Goal: Communication & Community: Share content

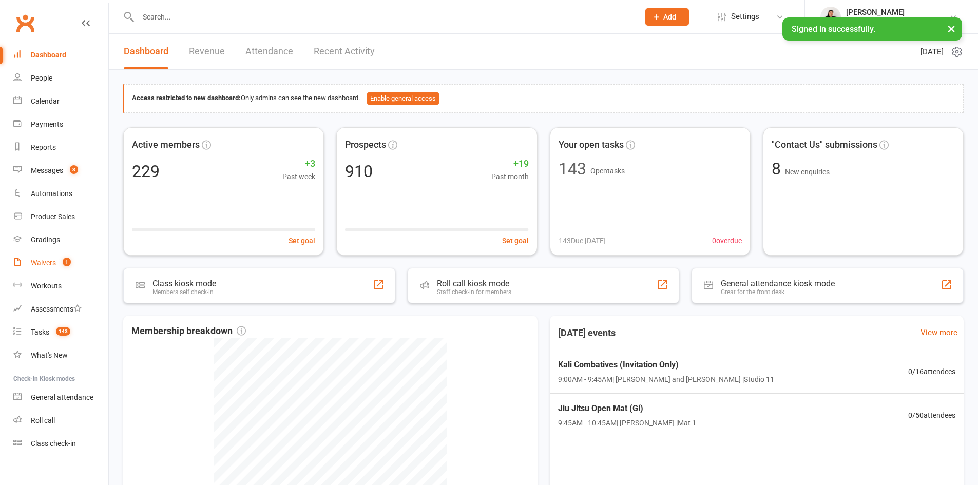
click at [46, 261] on div "Waivers" at bounding box center [43, 263] width 25 height 8
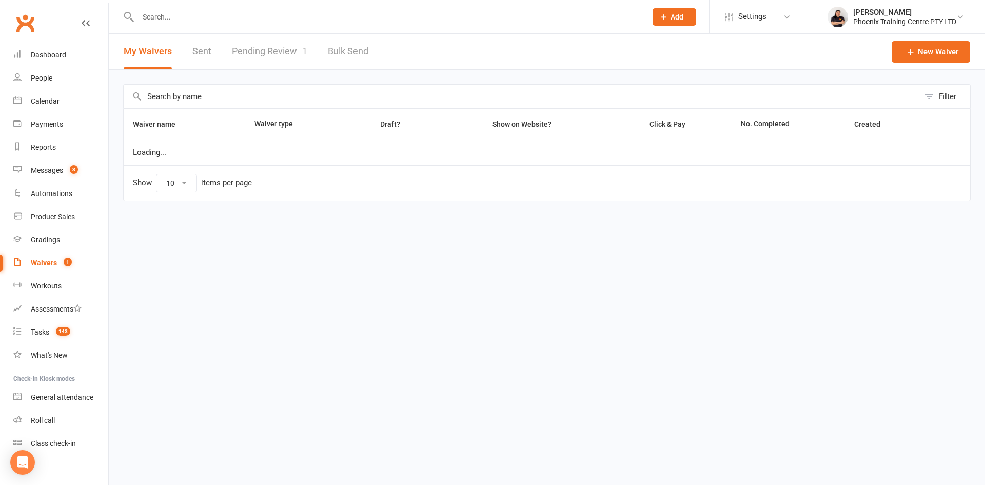
click at [276, 51] on link "Pending Review 1" at bounding box center [269, 51] width 75 height 35
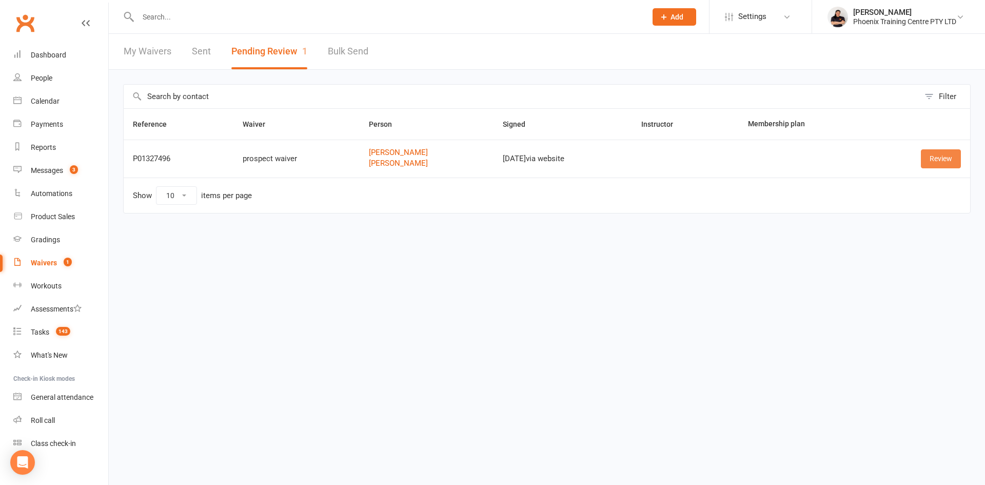
click at [936, 160] on link "Review" at bounding box center [941, 158] width 40 height 18
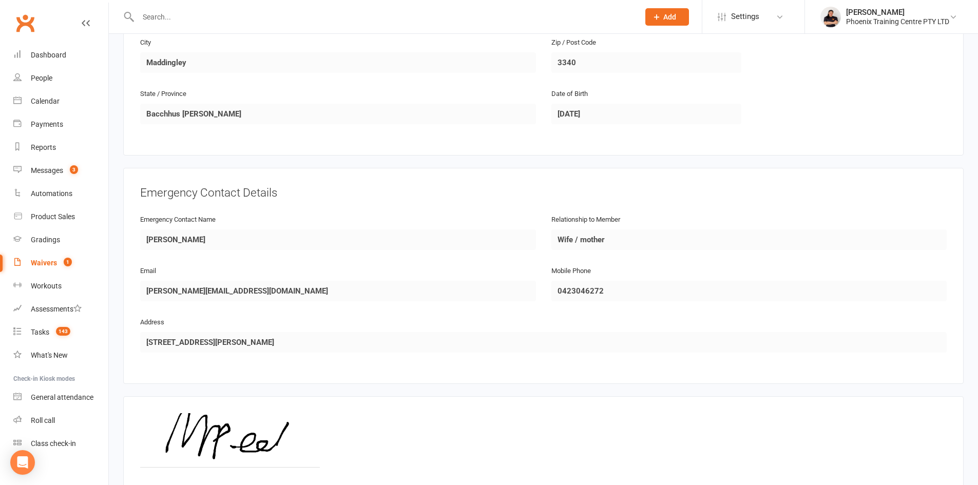
scroll to position [833, 0]
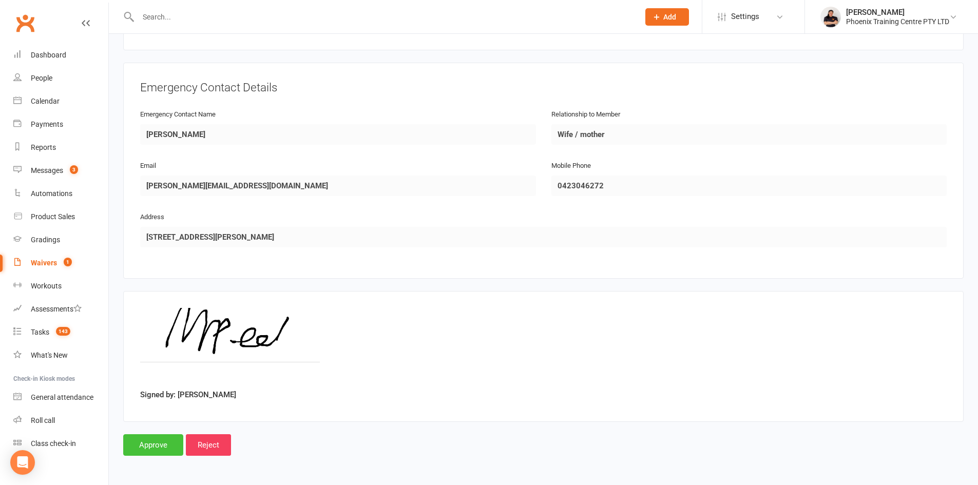
click at [151, 442] on input "Approve" at bounding box center [153, 445] width 60 height 22
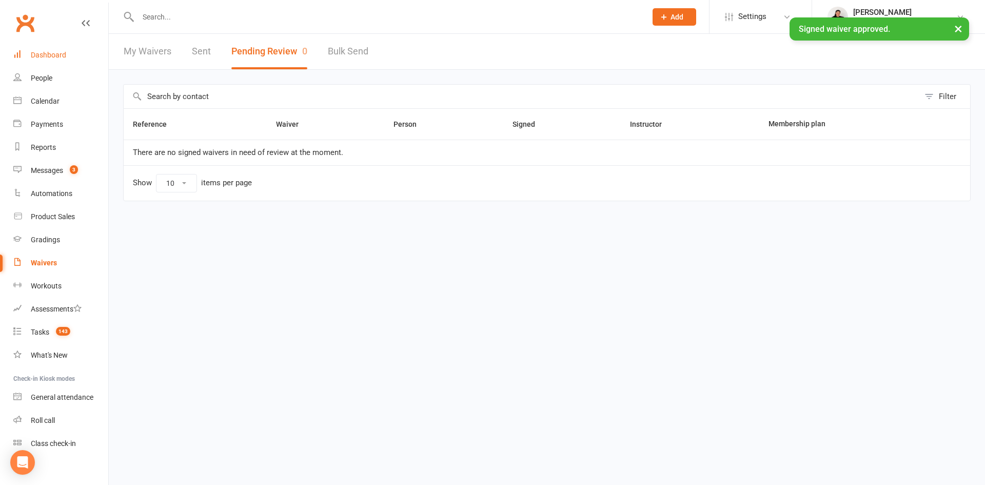
click at [59, 61] on link "Dashboard" at bounding box center [60, 55] width 95 height 23
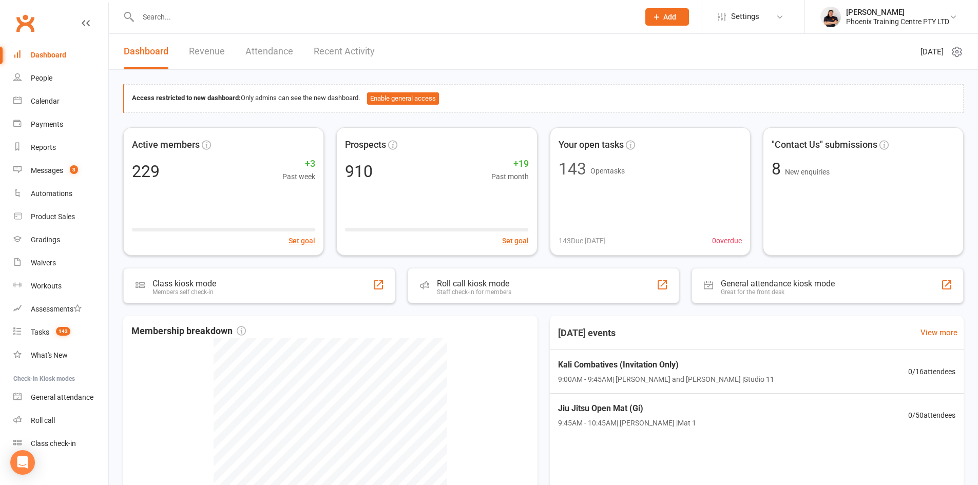
click at [163, 17] on input "text" at bounding box center [383, 17] width 497 height 14
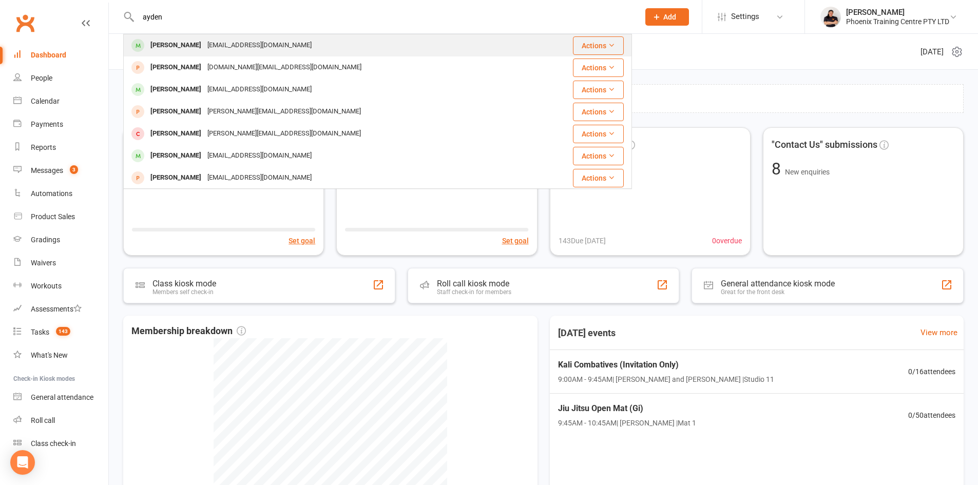
type input "ayden"
click at [229, 42] on div "[EMAIL_ADDRESS][DOMAIN_NAME]" at bounding box center [259, 45] width 110 height 15
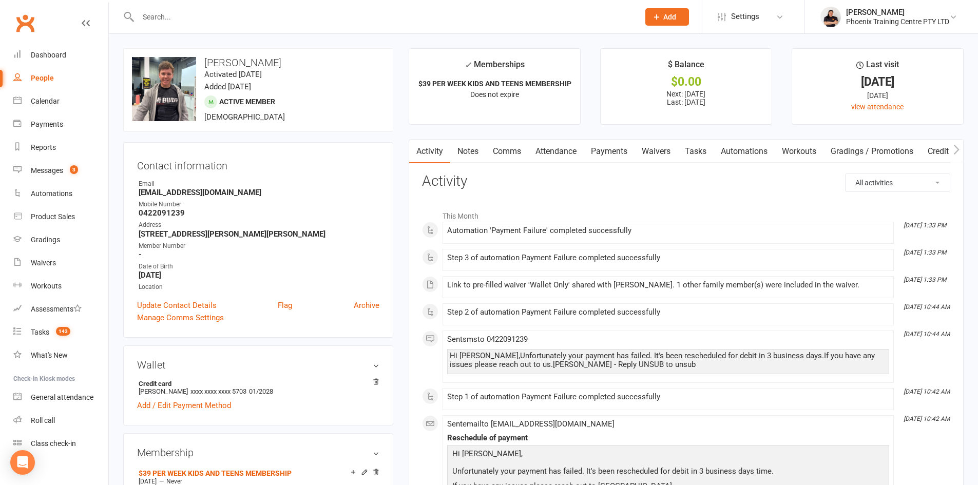
click at [626, 142] on link "Payments" at bounding box center [609, 152] width 51 height 24
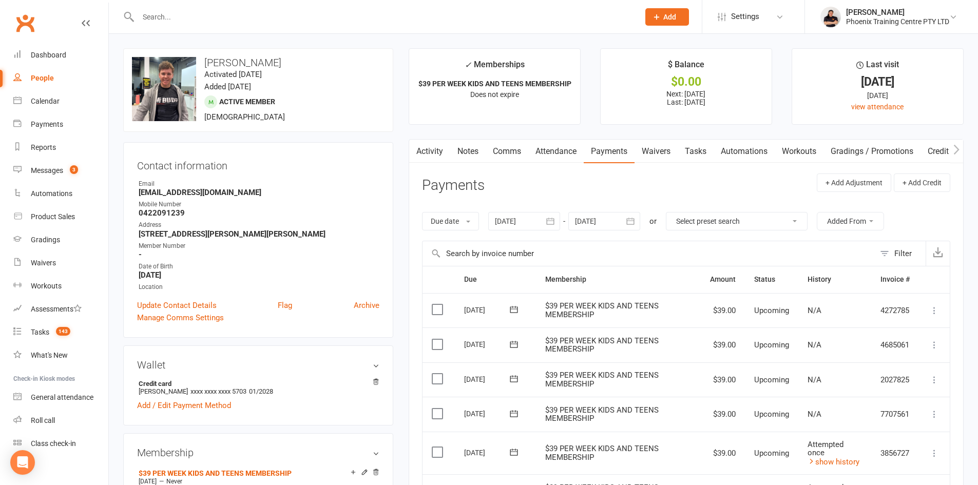
click at [248, 18] on input "text" at bounding box center [383, 17] width 497 height 14
click at [198, 20] on input "text" at bounding box center [383, 17] width 497 height 14
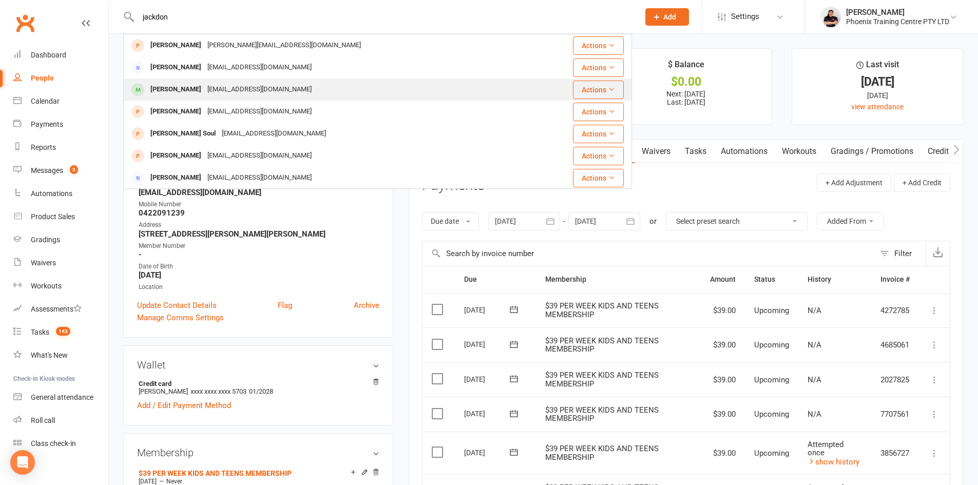
type input "jackdon"
click at [204, 90] on div "[EMAIL_ADDRESS][DOMAIN_NAME]" at bounding box center [259, 89] width 110 height 15
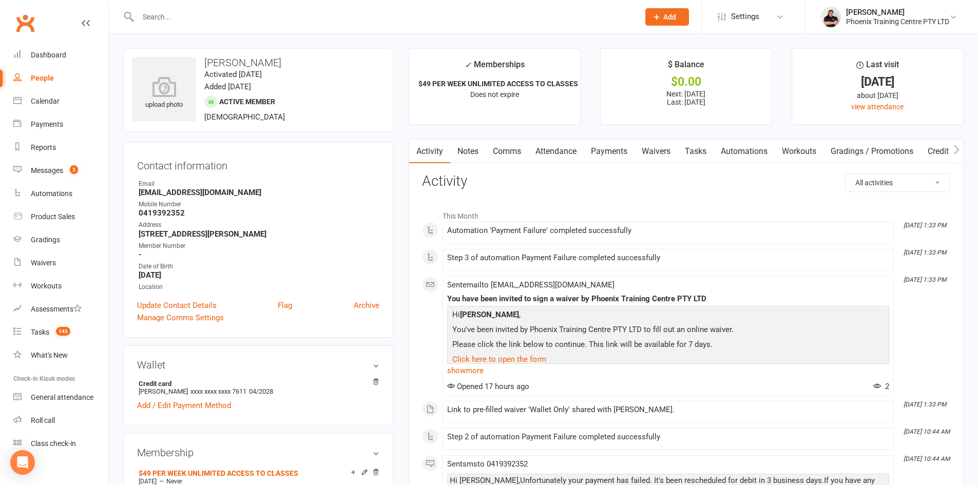
click at [660, 149] on link "Waivers" at bounding box center [655, 152] width 43 height 24
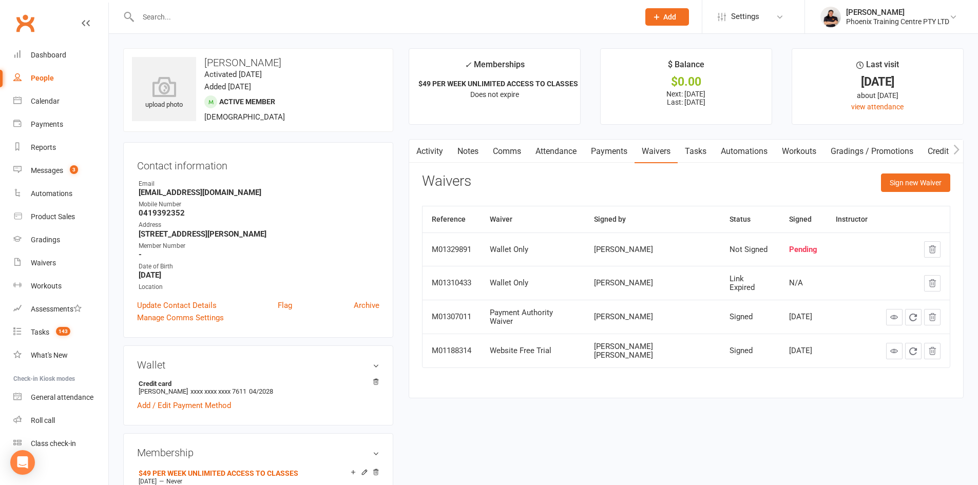
click at [614, 149] on link "Payments" at bounding box center [609, 152] width 51 height 24
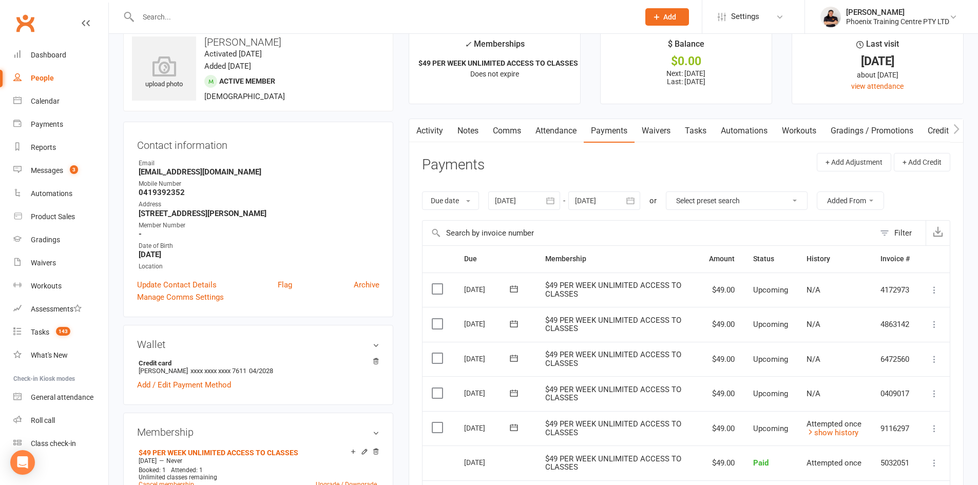
scroll to position [51, 0]
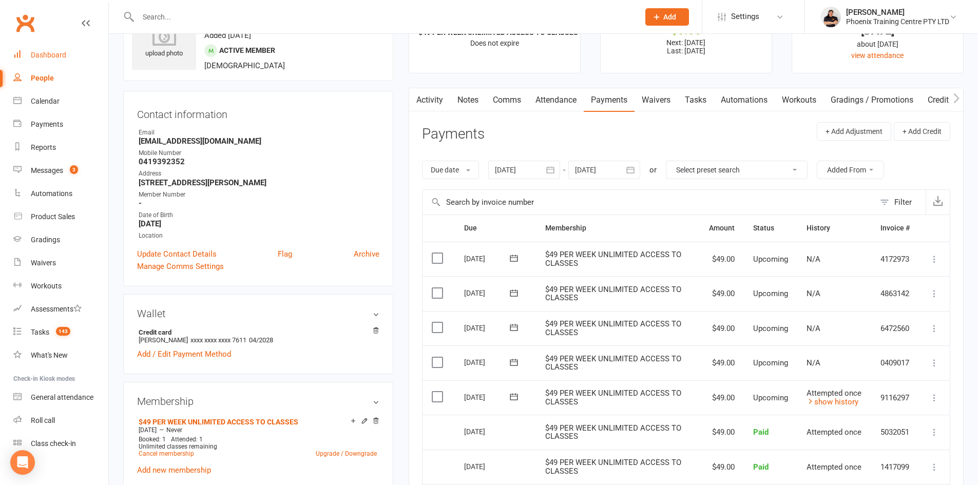
click at [57, 54] on div "Dashboard" at bounding box center [48, 55] width 35 height 8
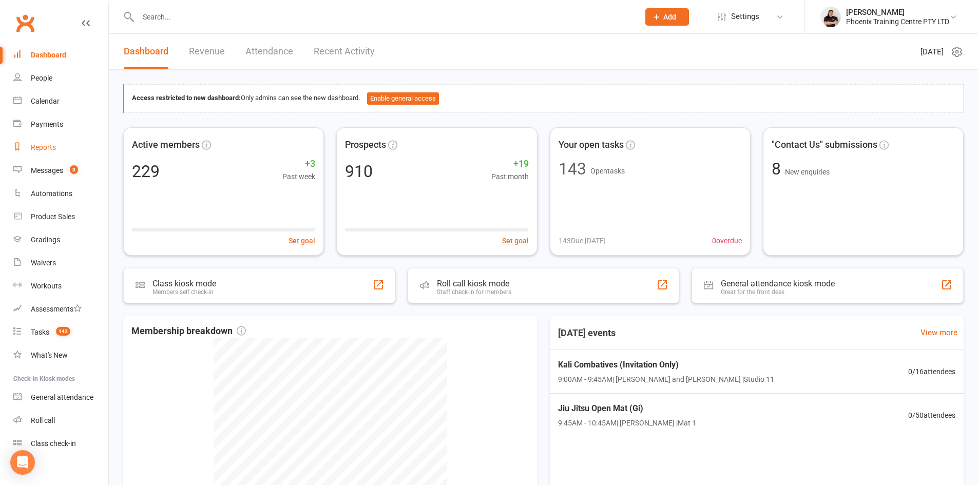
click at [37, 149] on div "Reports" at bounding box center [43, 147] width 25 height 8
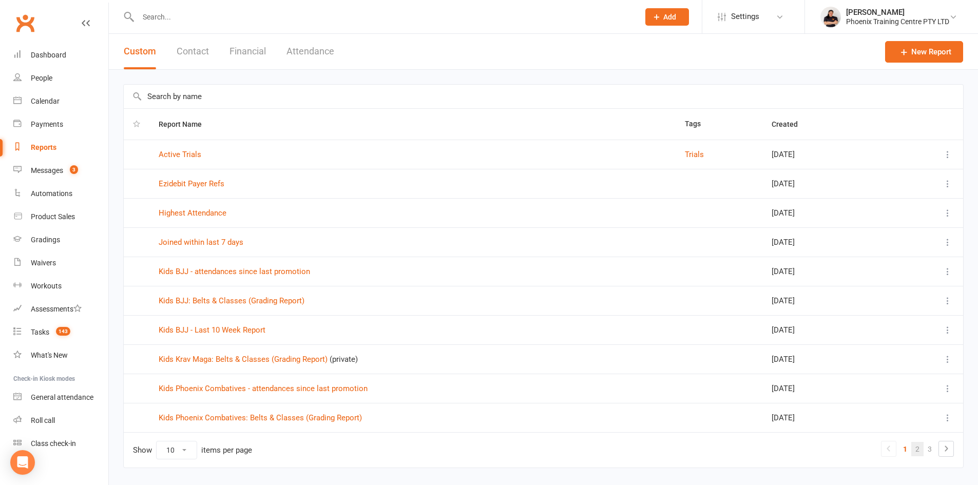
click at [919, 444] on link "2" at bounding box center [917, 449] width 12 height 14
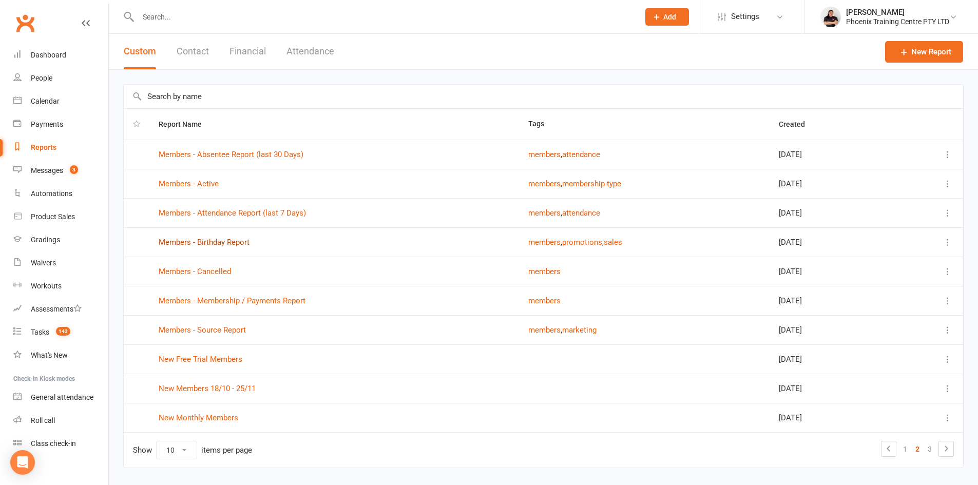
click at [203, 240] on link "Members - Birthday Report" at bounding box center [204, 242] width 91 height 9
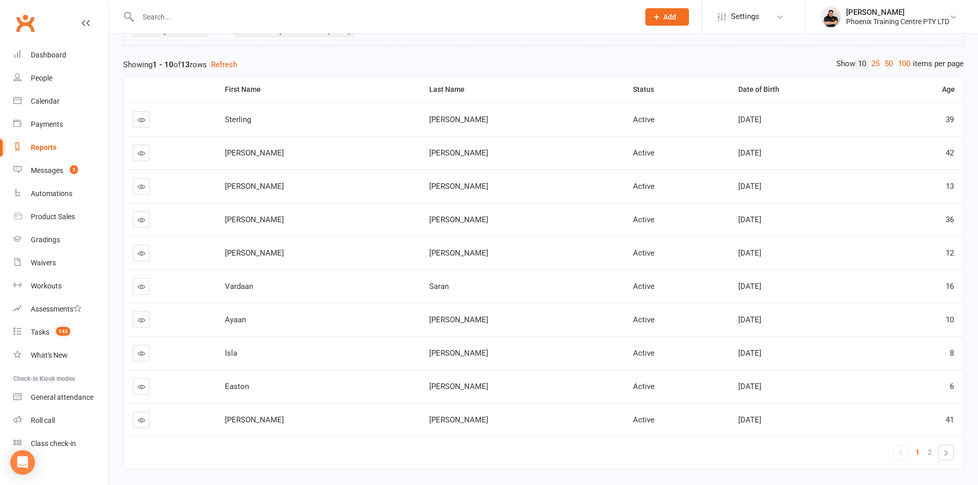
scroll to position [103, 0]
click at [925, 449] on link "2" at bounding box center [929, 451] width 12 height 14
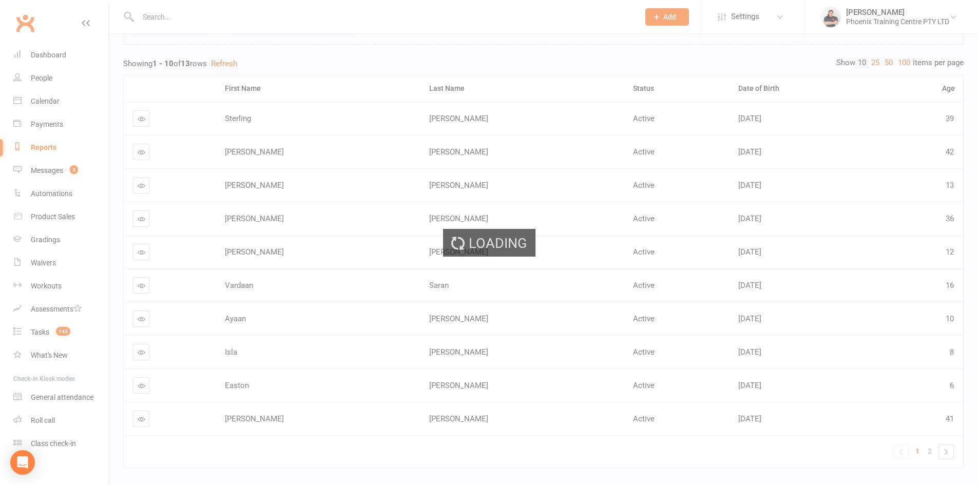
scroll to position [0, 0]
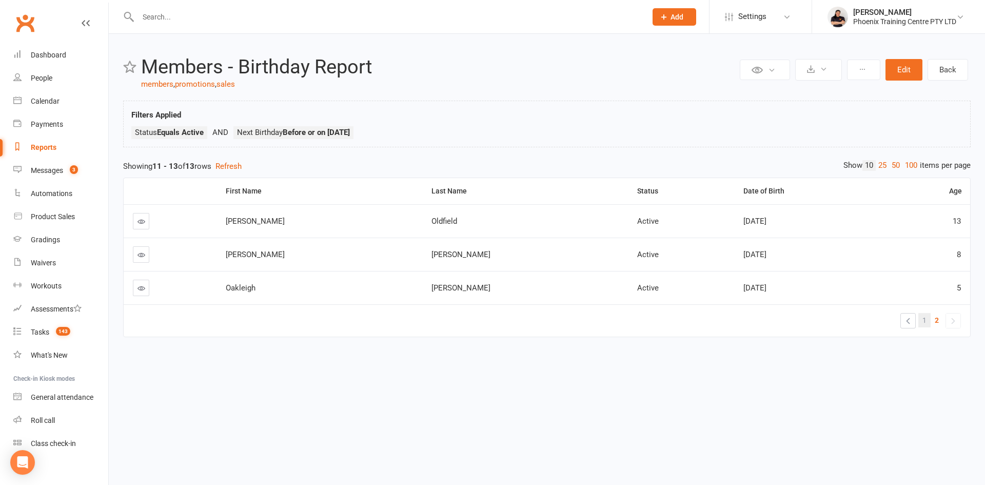
click at [921, 324] on link "1" at bounding box center [925, 320] width 12 height 14
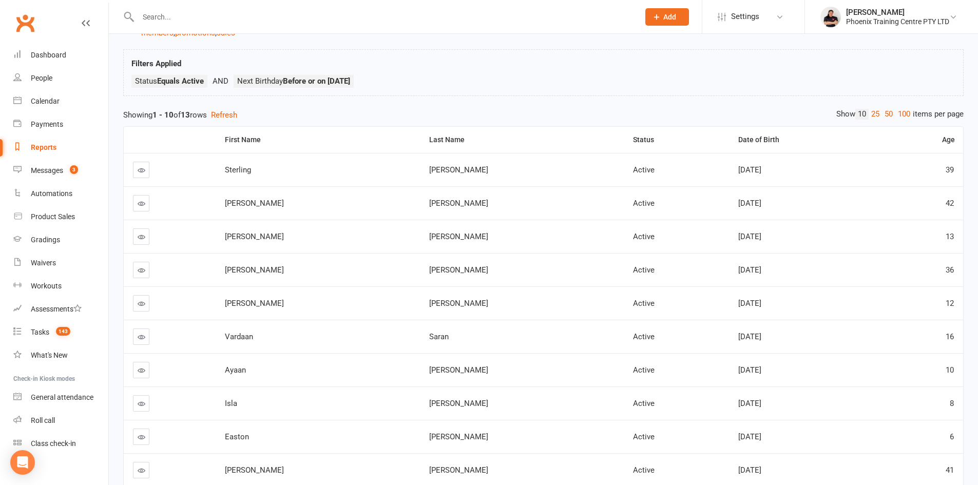
scroll to position [103, 0]
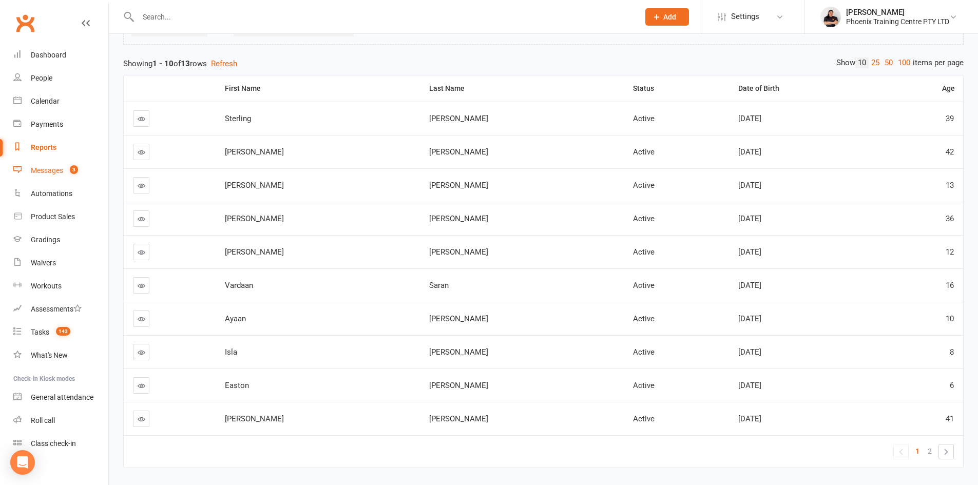
click at [44, 172] on div "Messages" at bounding box center [47, 170] width 32 height 8
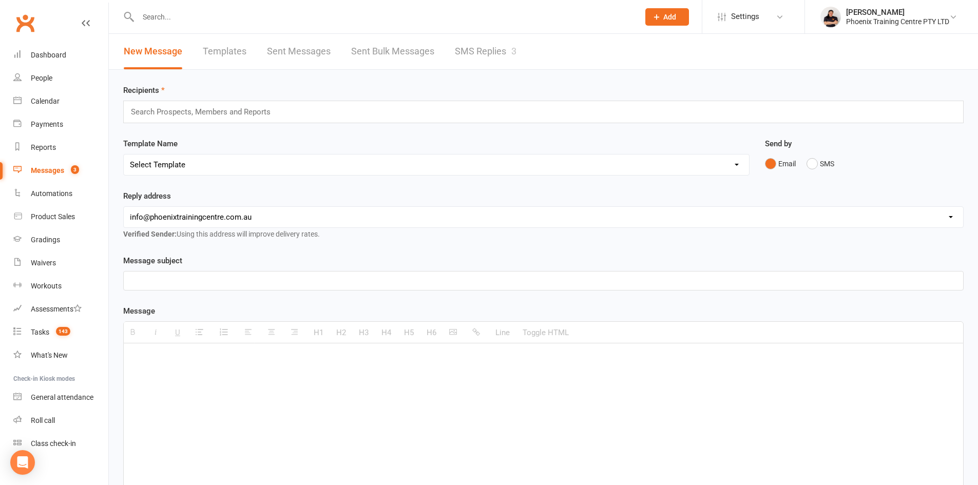
click at [237, 42] on link "Templates" at bounding box center [225, 51] width 44 height 35
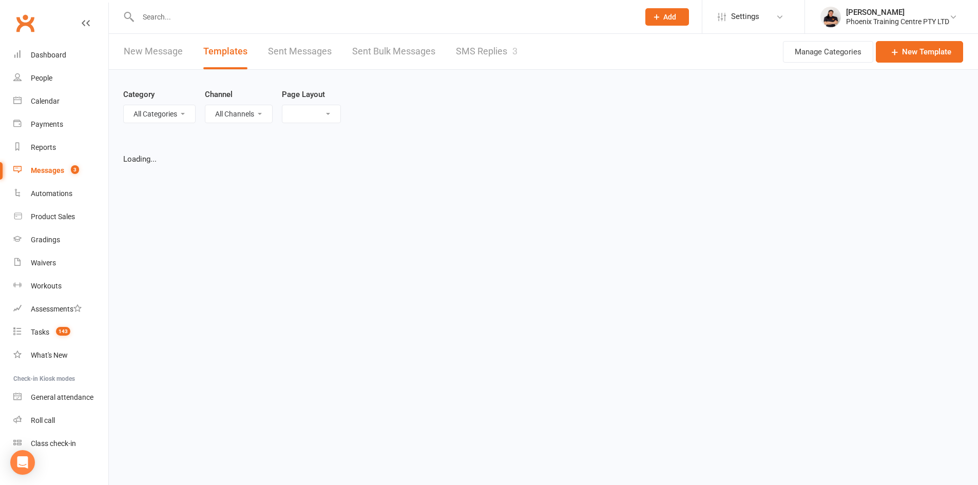
select select "list"
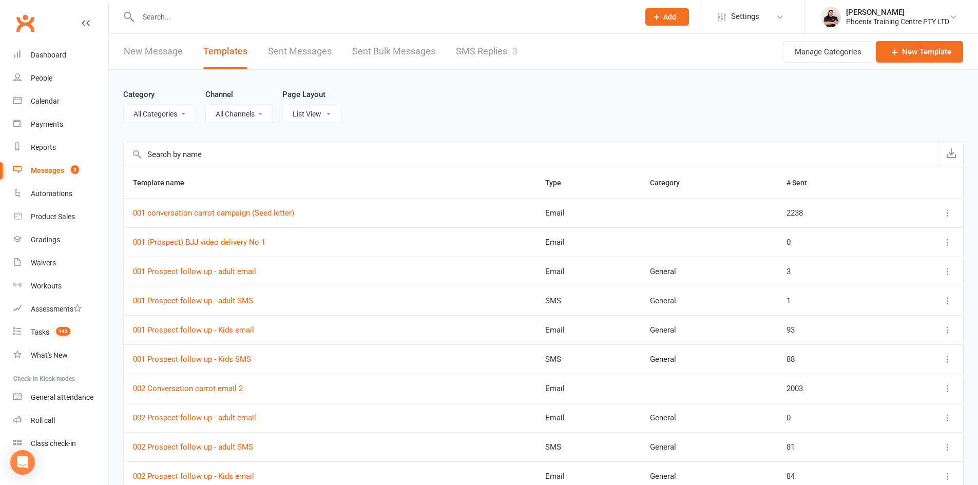
click at [213, 151] on input "text" at bounding box center [531, 154] width 815 height 25
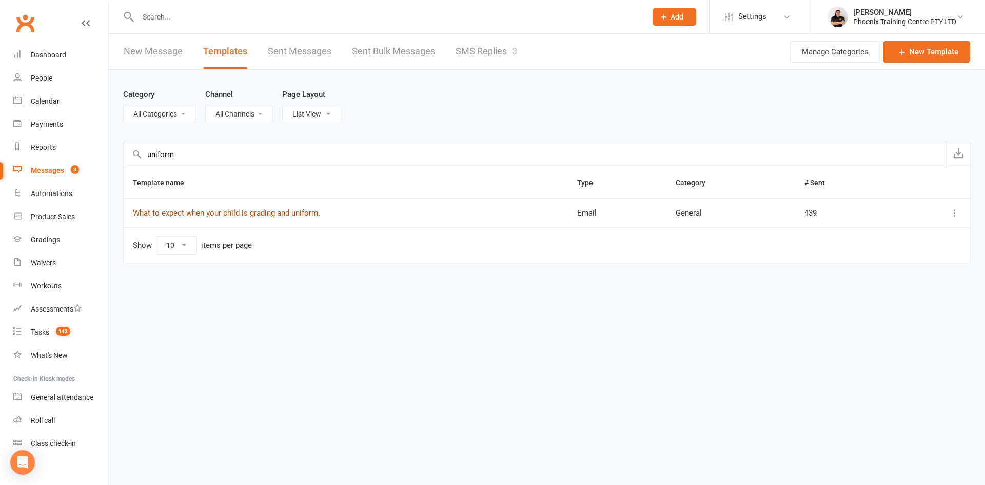
type input "uniform"
click at [251, 217] on link "What to expect when your child is grading and uniform." at bounding box center [226, 212] width 187 height 9
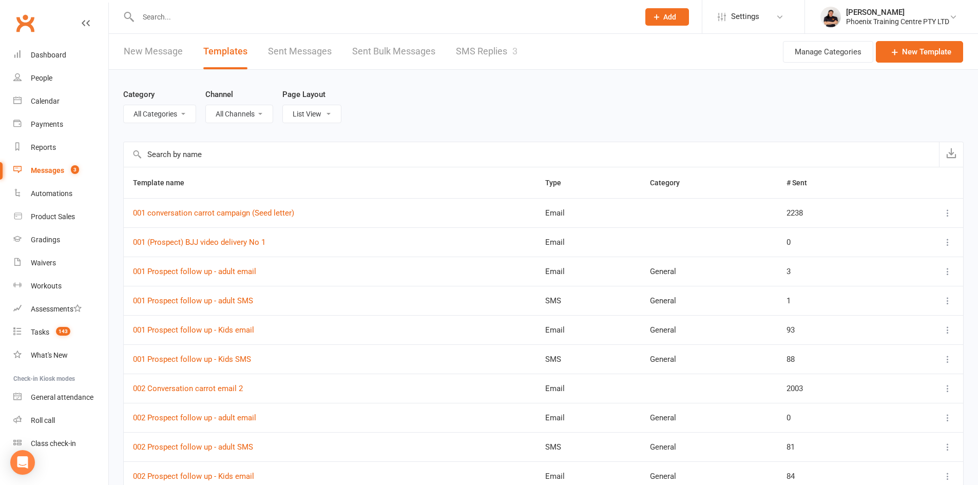
click at [189, 153] on input "text" at bounding box center [531, 154] width 815 height 25
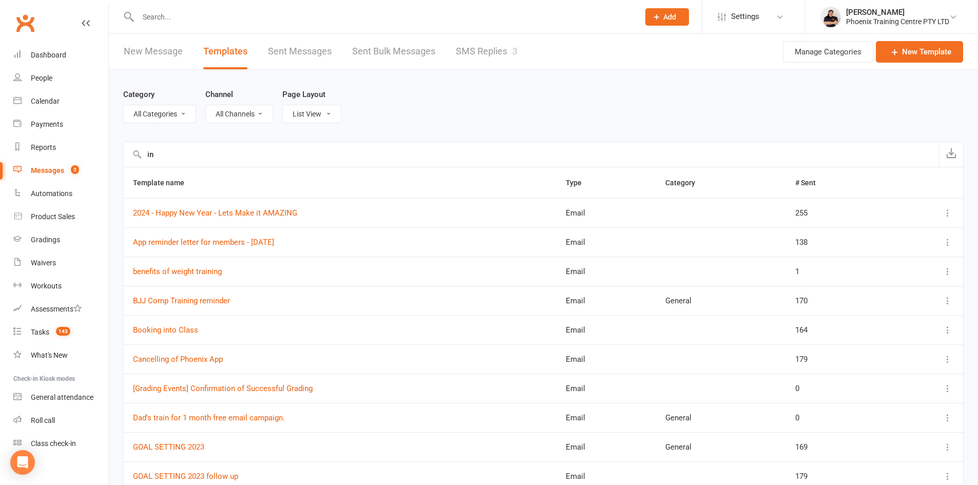
type input "i"
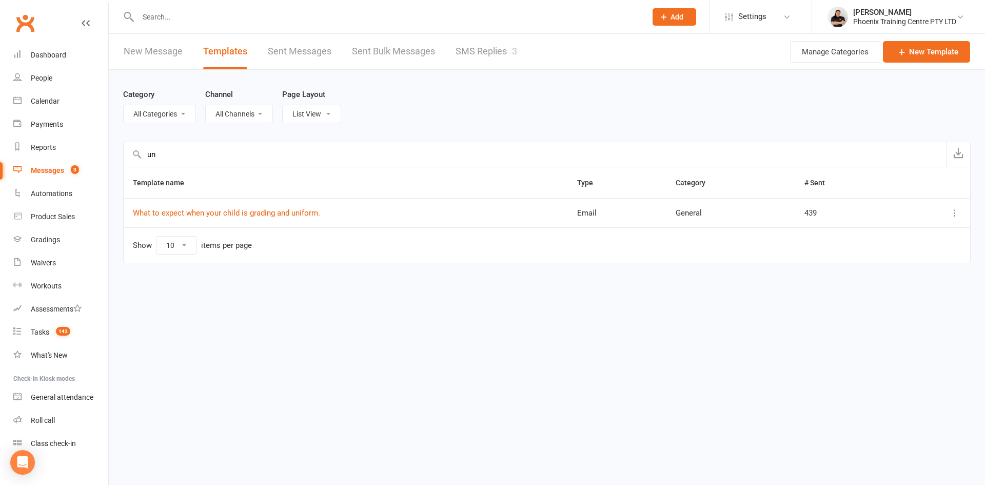
type input "u"
type input "what to"
click at [275, 212] on link "What to expect when your child is grading and uniform." at bounding box center [226, 212] width 187 height 9
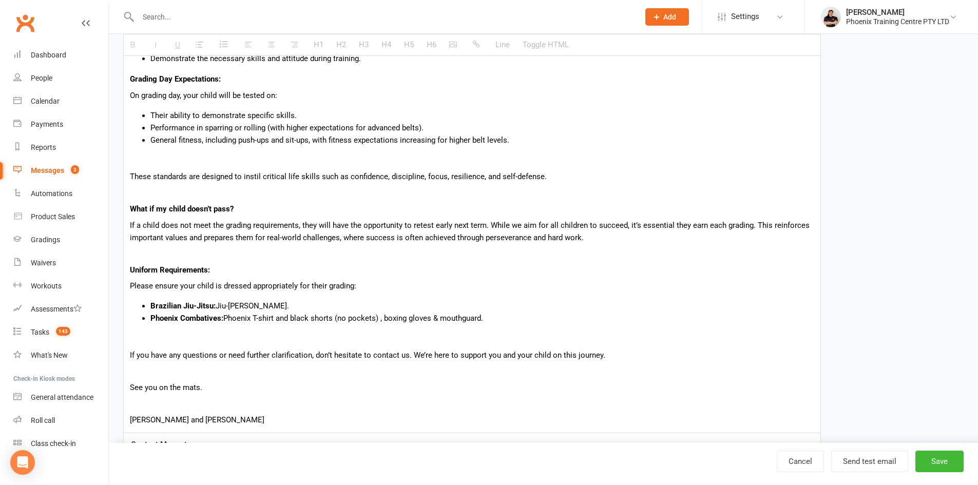
scroll to position [359, 0]
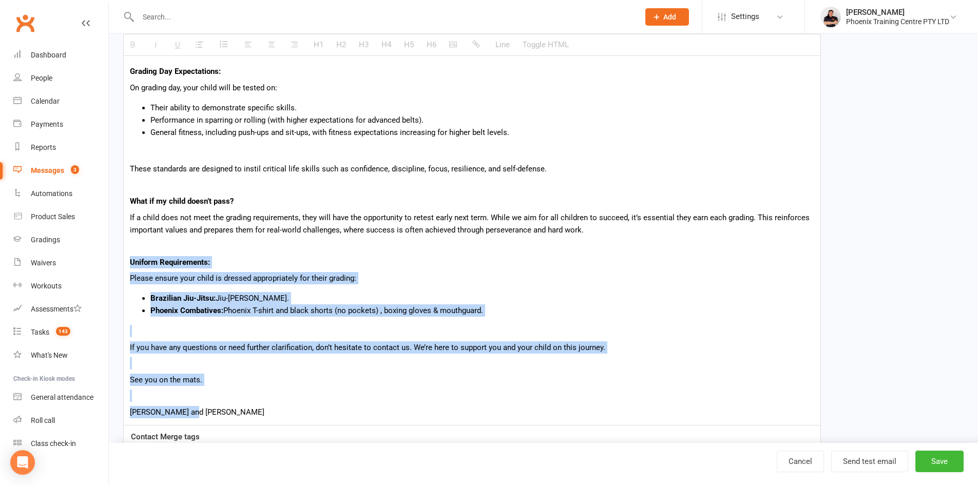
drag, startPoint x: 136, startPoint y: 263, endPoint x: 478, endPoint y: 390, distance: 365.0
click at [519, 407] on div "Hi {contact-first-name} You may have noticed increased activity around [GEOGRAP…" at bounding box center [472, 166] width 696 height 519
drag, startPoint x: 956, startPoint y: 265, endPoint x: 258, endPoint y: 310, distance: 699.4
